Goal: Task Accomplishment & Management: Use online tool/utility

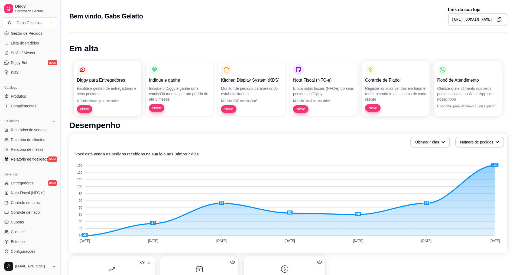
scroll to position [108, 0]
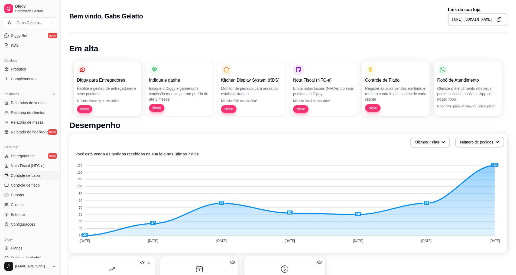
click at [31, 176] on span "Controle de caixa" at bounding box center [26, 175] width 30 height 5
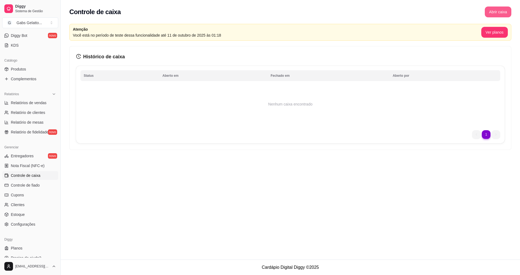
click at [252, 11] on button "Abrir caixa" at bounding box center [498, 12] width 27 height 11
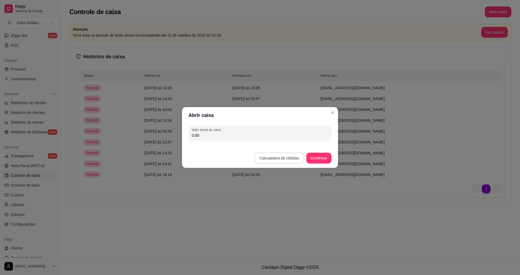
click at [252, 159] on button "Calculadora de cédulas" at bounding box center [279, 158] width 49 height 11
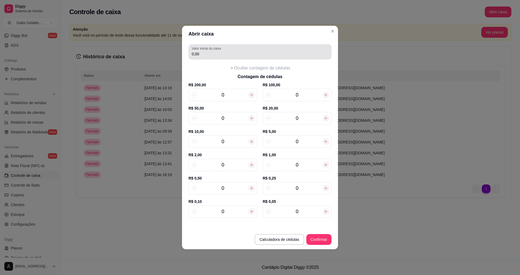
click at [238, 58] on div "Valor inicial do caixa 0,00" at bounding box center [260, 51] width 143 height 15
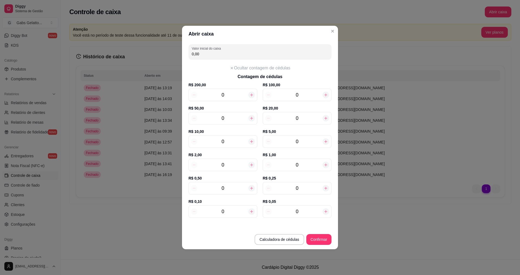
click at [252, 118] on input "0" at bounding box center [297, 118] width 51 height 8
type input "5"
type input "100,00"
type input "5"
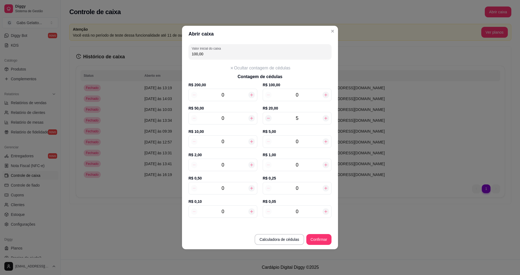
type input "8"
type input "180,00"
type input "8"
type input "1"
type input "185,00"
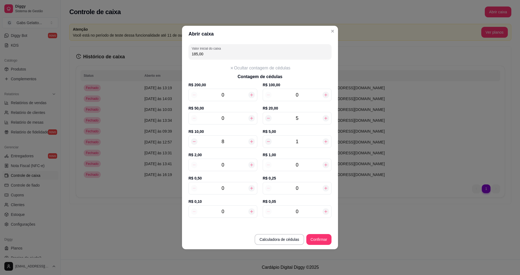
type input "11"
type input "235,00"
type input "11"
type input "1"
type input "237,00"
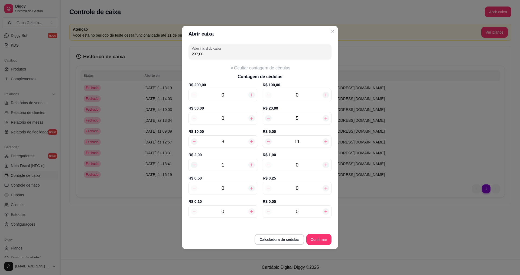
type input "15"
type input "265,00"
type input "15"
type input "9"
type input "274,00"
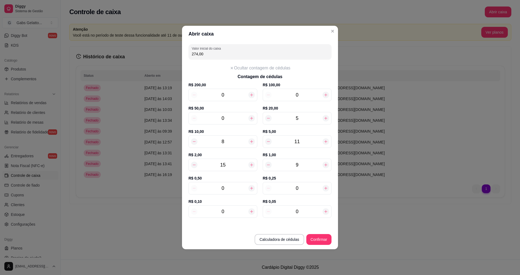
type input "9"
type input "3"
type input "275,50"
type input "30"
type input "289,00"
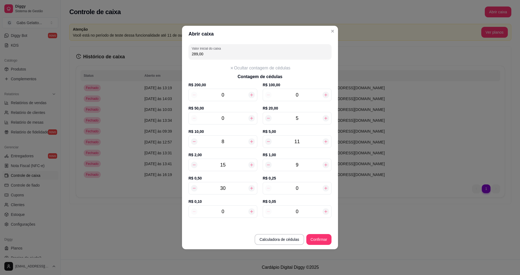
type input "30"
type input "1"
type input "289,25"
type input "11"
type input "291,75"
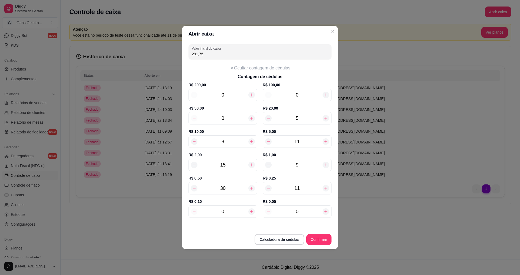
type input "11"
type input "2"
type input "291,95"
type input "24"
type input "294,15"
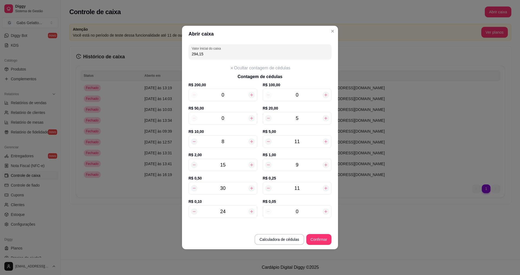
type input "24"
type input "2"
type input "294,25"
type input "26"
type input "295,45"
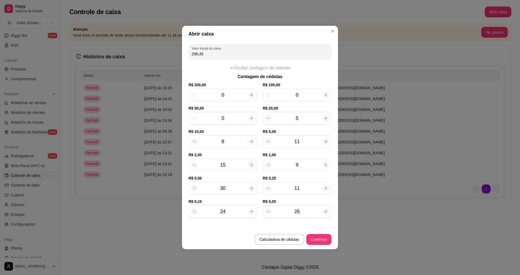
type input "26"
click at [252, 236] on button "Confirmar" at bounding box center [319, 239] width 25 height 11
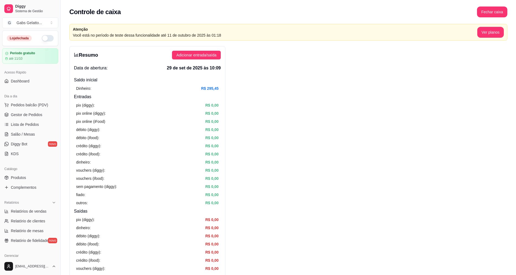
click at [41, 110] on ul "Pedidos balcão (PDV) Gestor de Pedidos Lista de Pedidos Salão / Mesas Diggy Bot…" at bounding box center [30, 129] width 56 height 57
click at [43, 105] on span "Pedidos balcão (PDV)" at bounding box center [29, 104] width 37 height 5
